Goal: Answer question/provide support

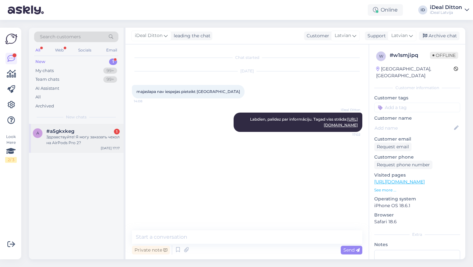
click at [77, 140] on div "Здравствуйте! Я могу заказать чехол на AirPods Pro 2?" at bounding box center [82, 140] width 73 height 12
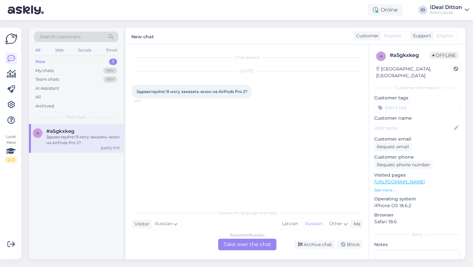
click at [247, 244] on div "Russian to Russian Take over the chat" at bounding box center [247, 245] width 58 height 12
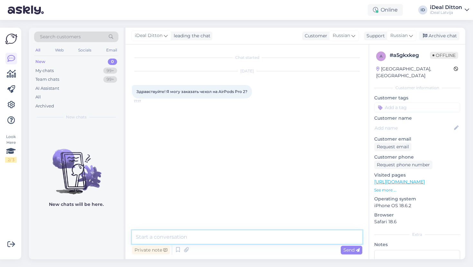
click at [233, 233] on textarea at bounding box center [247, 237] width 230 height 14
type textarea "L"
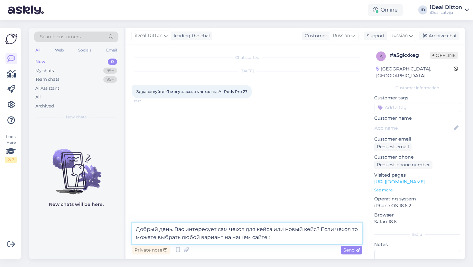
paste textarea "[URL][DOMAIN_NAME]"
type textarea "Добрый день. Вас интересует сам чехол для кейса или новый кейс? Если чехол то м…"
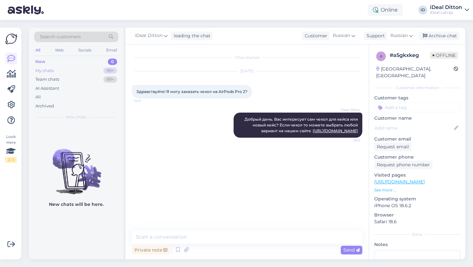
click at [45, 71] on div "My chats" at bounding box center [44, 71] width 18 height 6
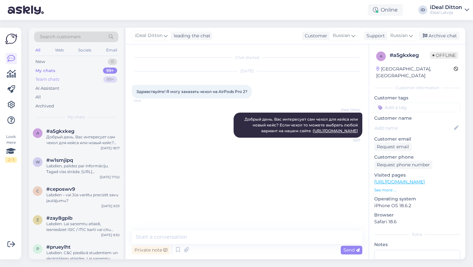
click at [49, 80] on div "Team chats" at bounding box center [47, 79] width 24 height 6
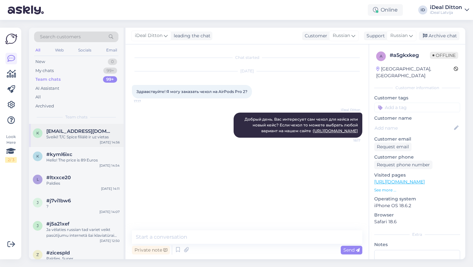
click at [68, 129] on span "[EMAIL_ADDRESS][DOMAIN_NAME]" at bounding box center [79, 131] width 67 height 6
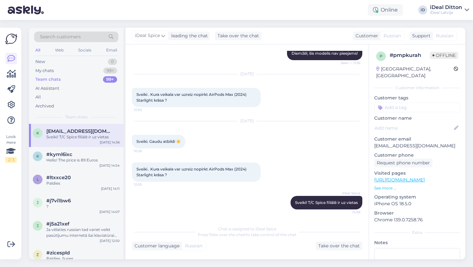
scroll to position [91, 0]
click at [69, 160] on div "Hello! The price is 89 Euros" at bounding box center [82, 160] width 73 height 6
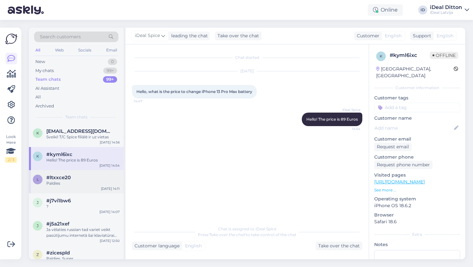
click at [63, 184] on div "Paldies" at bounding box center [82, 183] width 73 height 6
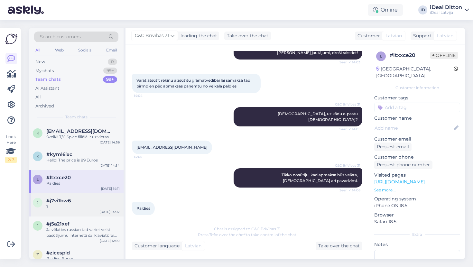
click at [60, 200] on span "#j7vi1bw6" at bounding box center [58, 201] width 24 height 6
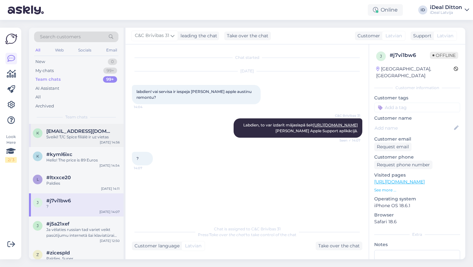
click at [71, 130] on span "[EMAIL_ADDRESS][DOMAIN_NAME]" at bounding box center [79, 131] width 67 height 6
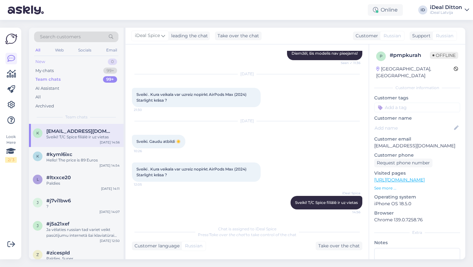
click at [44, 59] on div "New" at bounding box center [40, 62] width 10 height 6
